Goal: Task Accomplishment & Management: Use online tool/utility

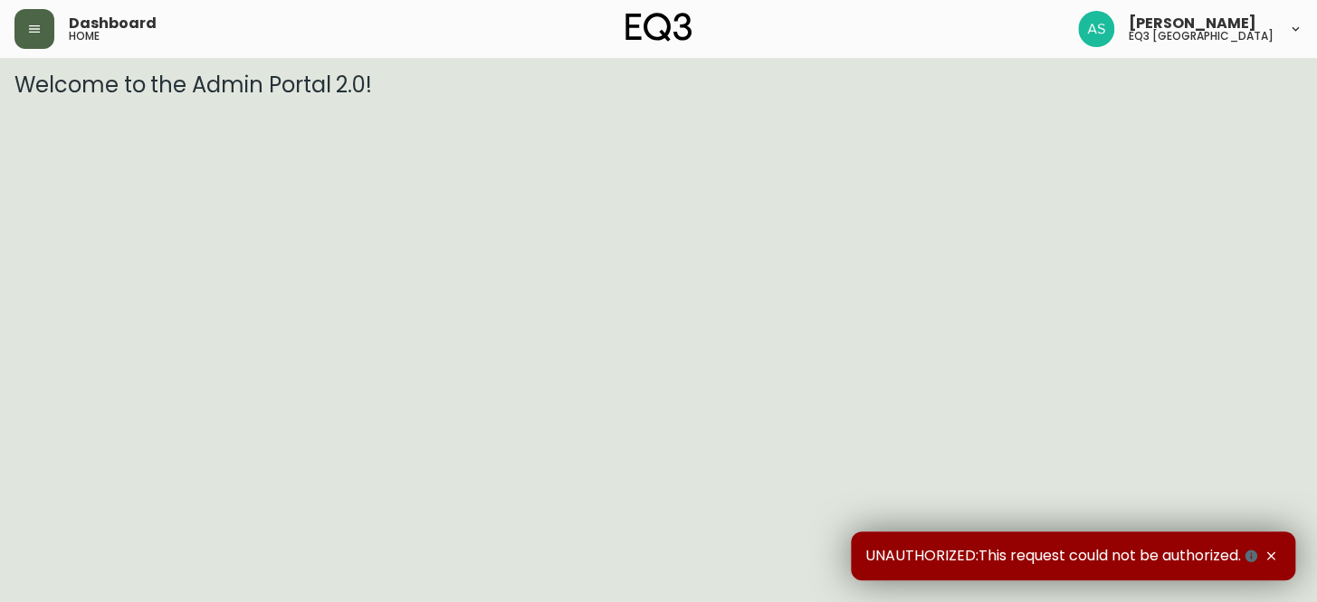
click at [33, 22] on icon "button" at bounding box center [34, 29] width 14 height 14
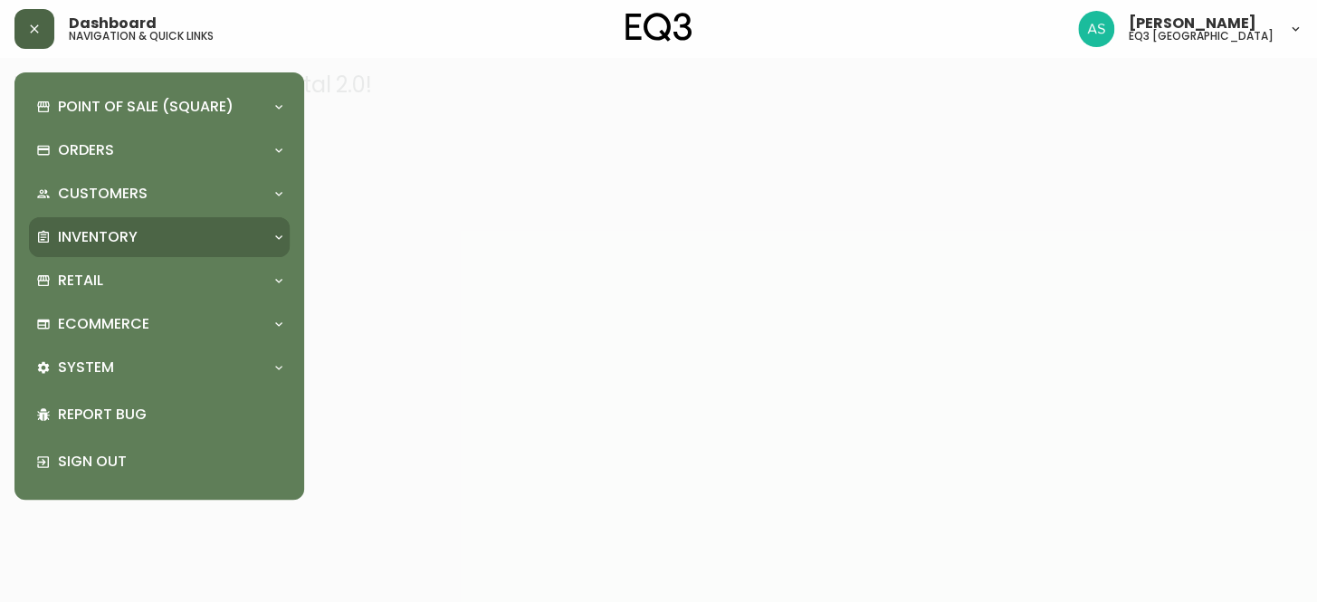
click at [96, 239] on p "Inventory" at bounding box center [98, 237] width 80 height 20
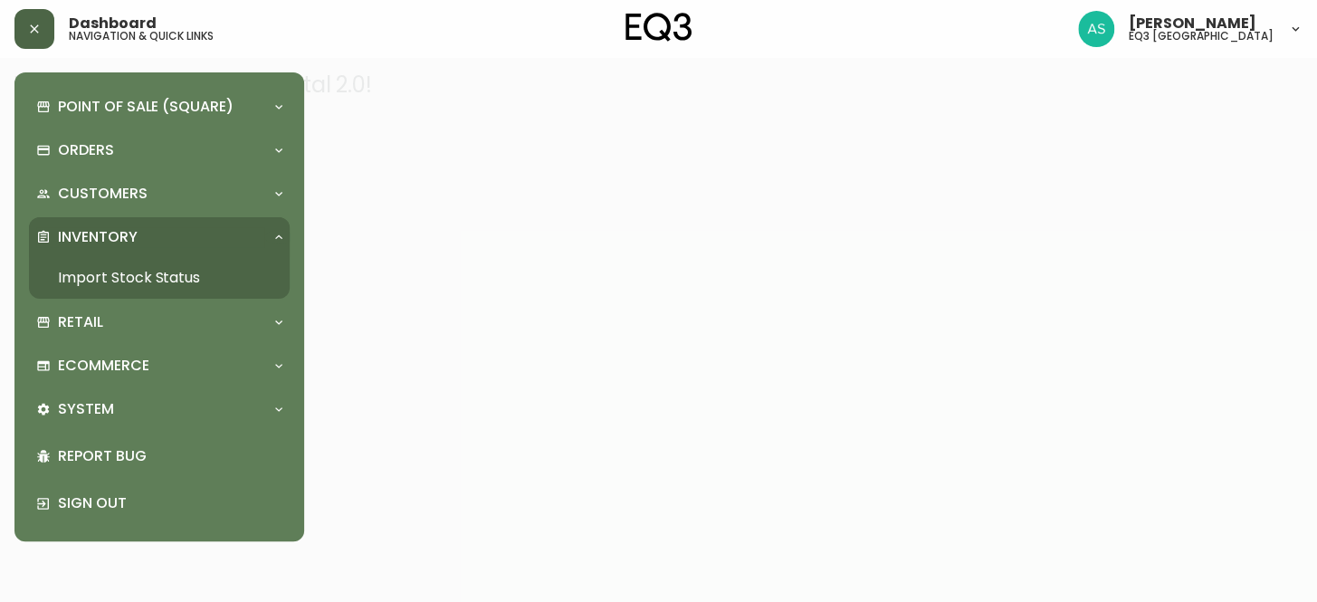
click at [91, 275] on link "Import Stock Status" at bounding box center [159, 278] width 261 height 42
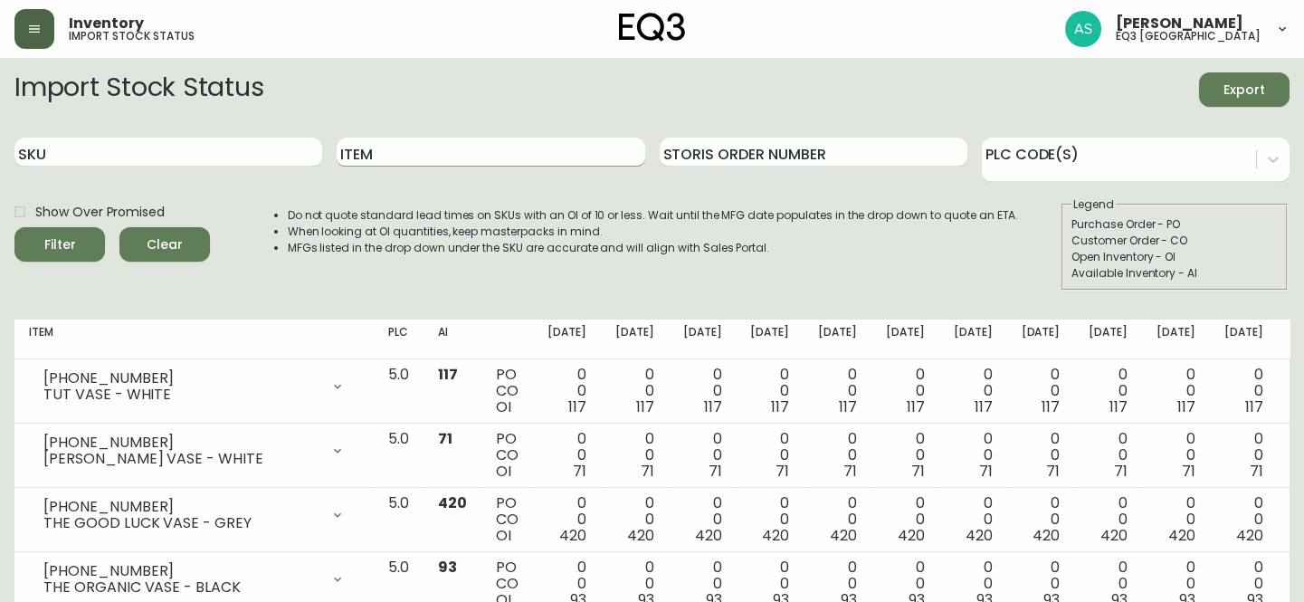
click at [392, 159] on input "Item" at bounding box center [491, 152] width 308 height 29
type input "[PERSON_NAME]"
click at [14, 227] on button "Filter" at bounding box center [59, 244] width 91 height 34
click at [64, 153] on input "SKU" at bounding box center [168, 152] width 308 height 29
paste input "3060-122-13"
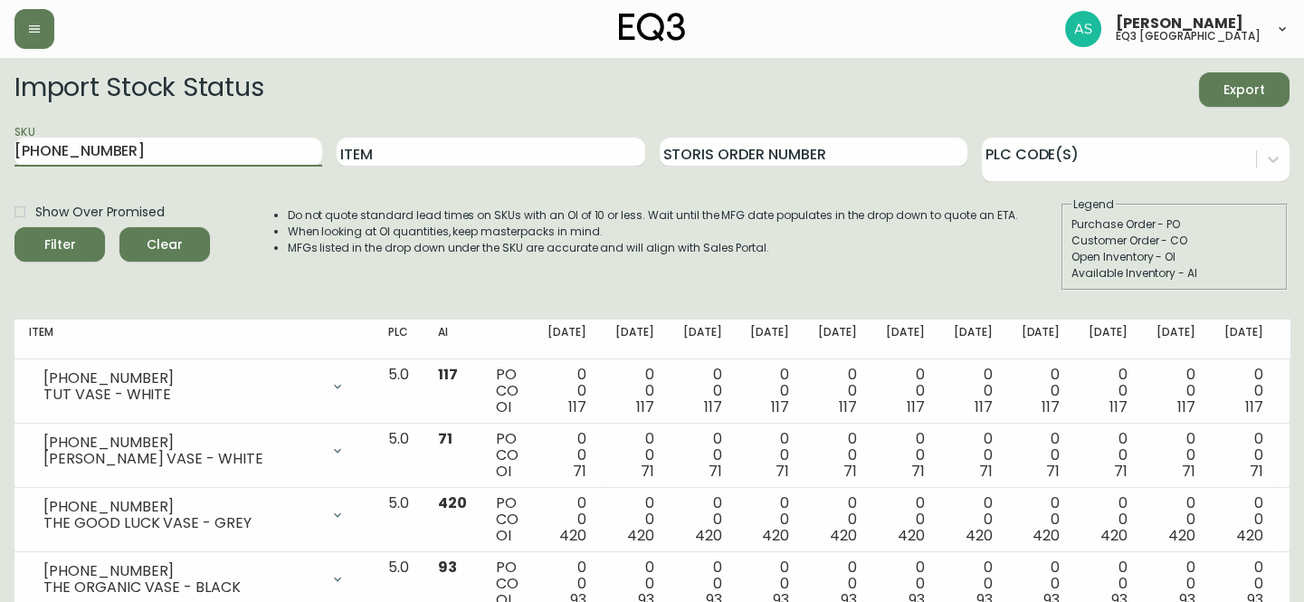
type input "3060-122-13"
click at [14, 227] on button "Filter" at bounding box center [59, 244] width 91 height 34
